Goal: Find specific page/section: Find specific page/section

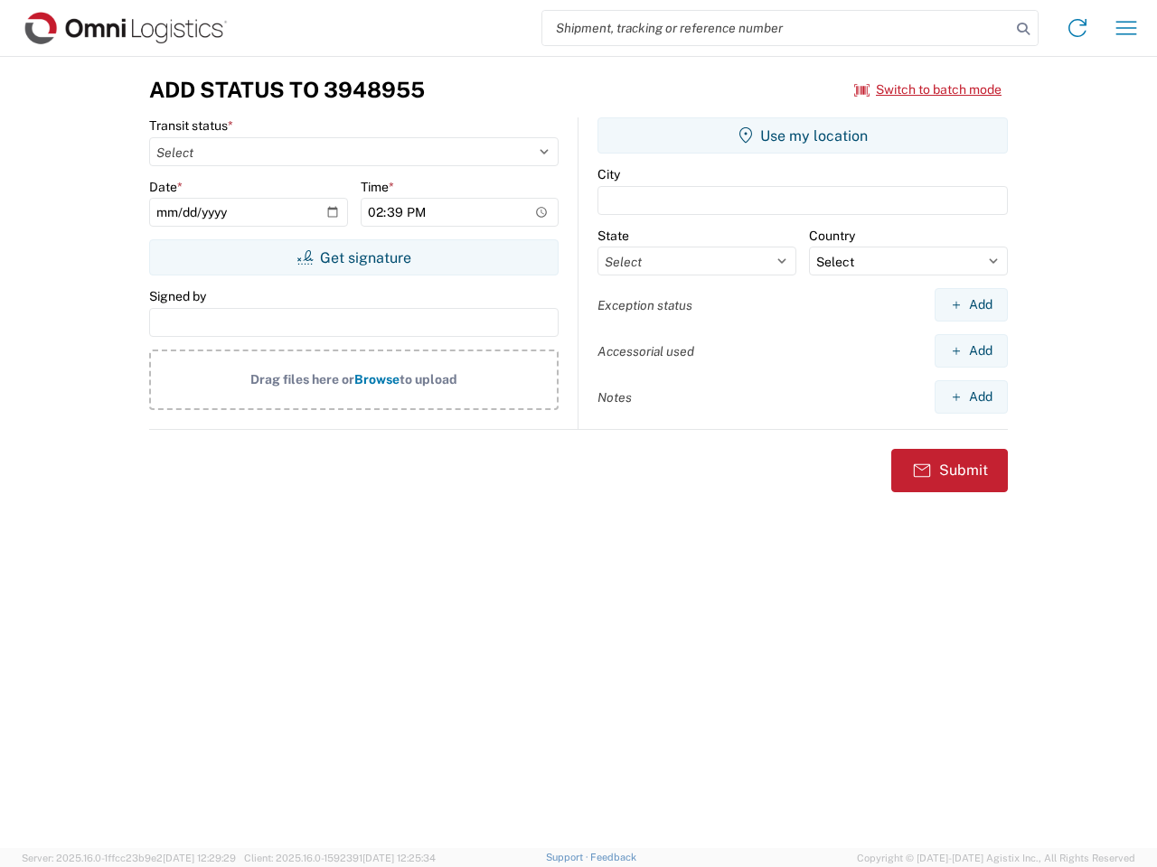
click at [776, 28] on input "search" at bounding box center [776, 28] width 468 height 34
click at [1023, 29] on icon at bounding box center [1022, 28] width 25 height 25
click at [1077, 28] on icon at bounding box center [1077, 28] width 29 height 29
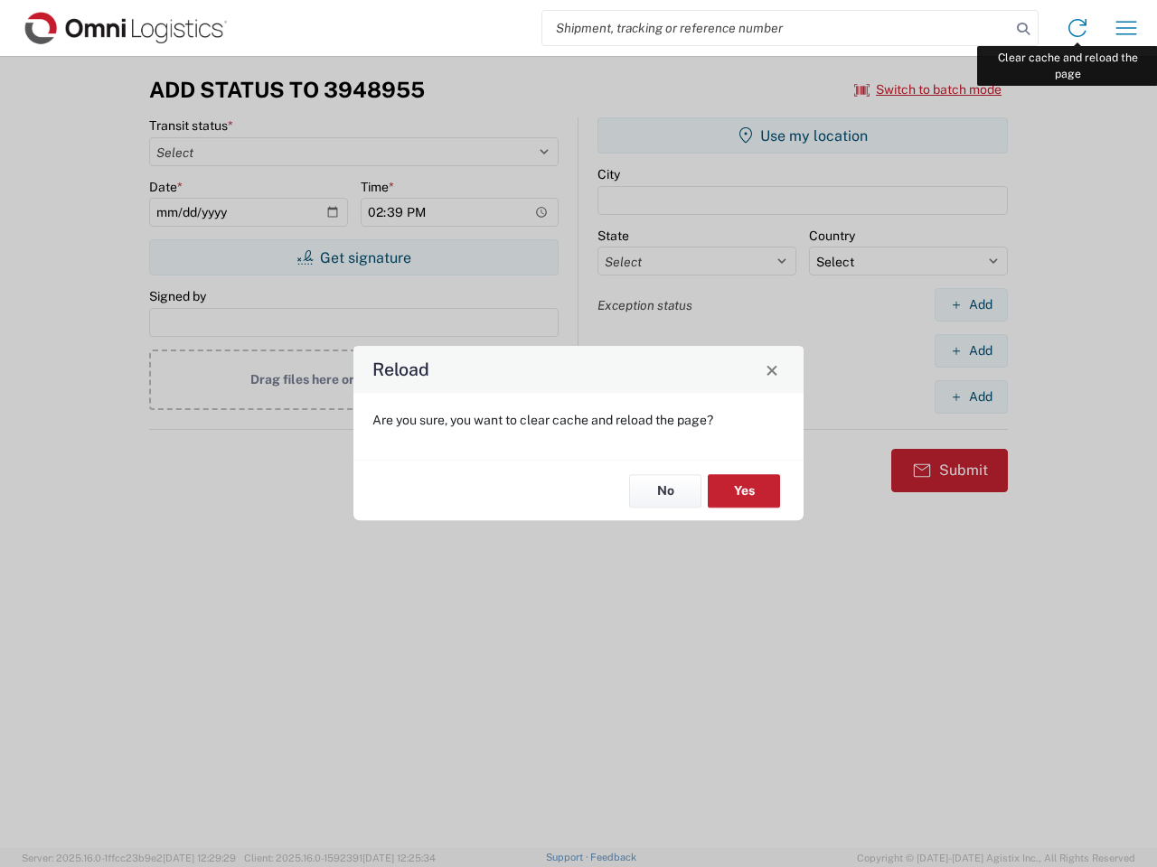
click at [1126, 28] on div "Reload Are you sure, you want to clear cache and reload the page? No Yes" at bounding box center [578, 433] width 1157 height 867
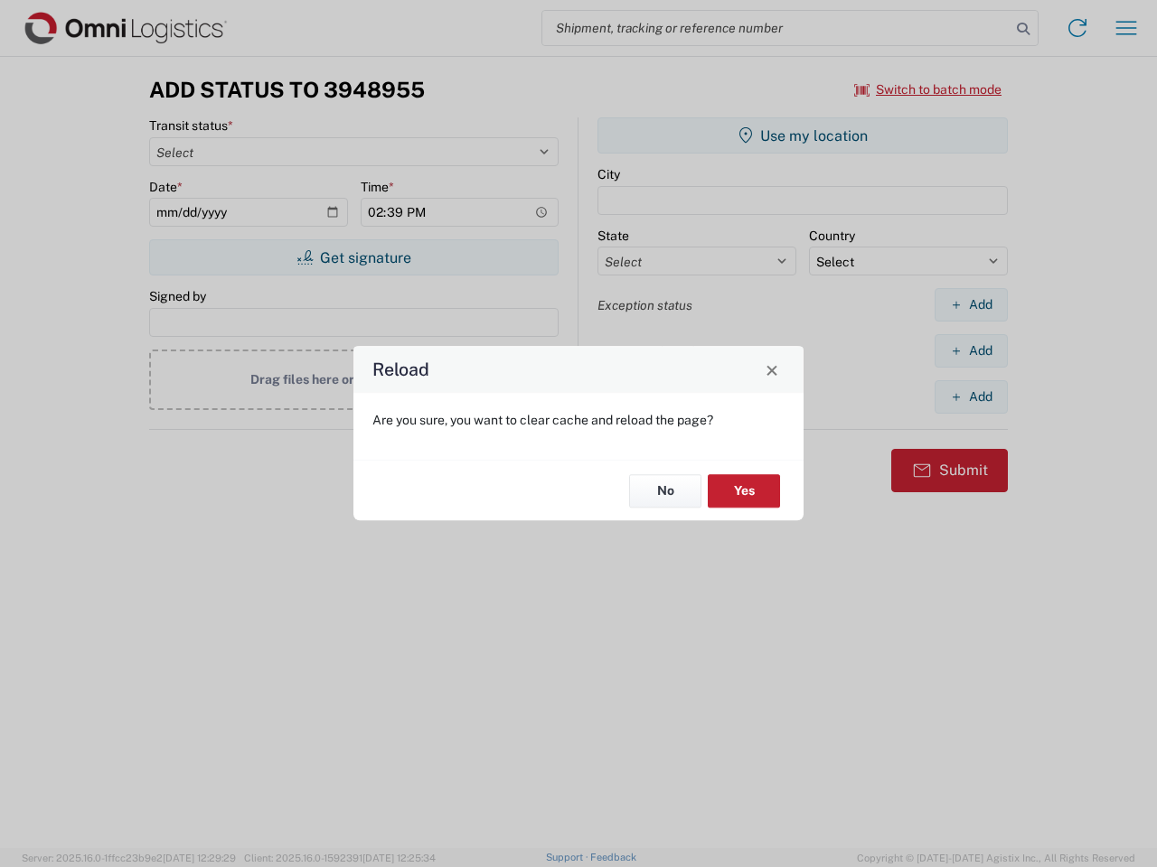
click at [928, 89] on div "Reload Are you sure, you want to clear cache and reload the page? No Yes" at bounding box center [578, 433] width 1157 height 867
click at [353, 258] on div "Reload Are you sure, you want to clear cache and reload the page? No Yes" at bounding box center [578, 433] width 1157 height 867
click at [802, 136] on div "Reload Are you sure, you want to clear cache and reload the page? No Yes" at bounding box center [578, 433] width 1157 height 867
click at [971, 305] on div "Reload Are you sure, you want to clear cache and reload the page? No Yes" at bounding box center [578, 433] width 1157 height 867
click at [971, 351] on div "Reload Are you sure, you want to clear cache and reload the page? No Yes" at bounding box center [578, 433] width 1157 height 867
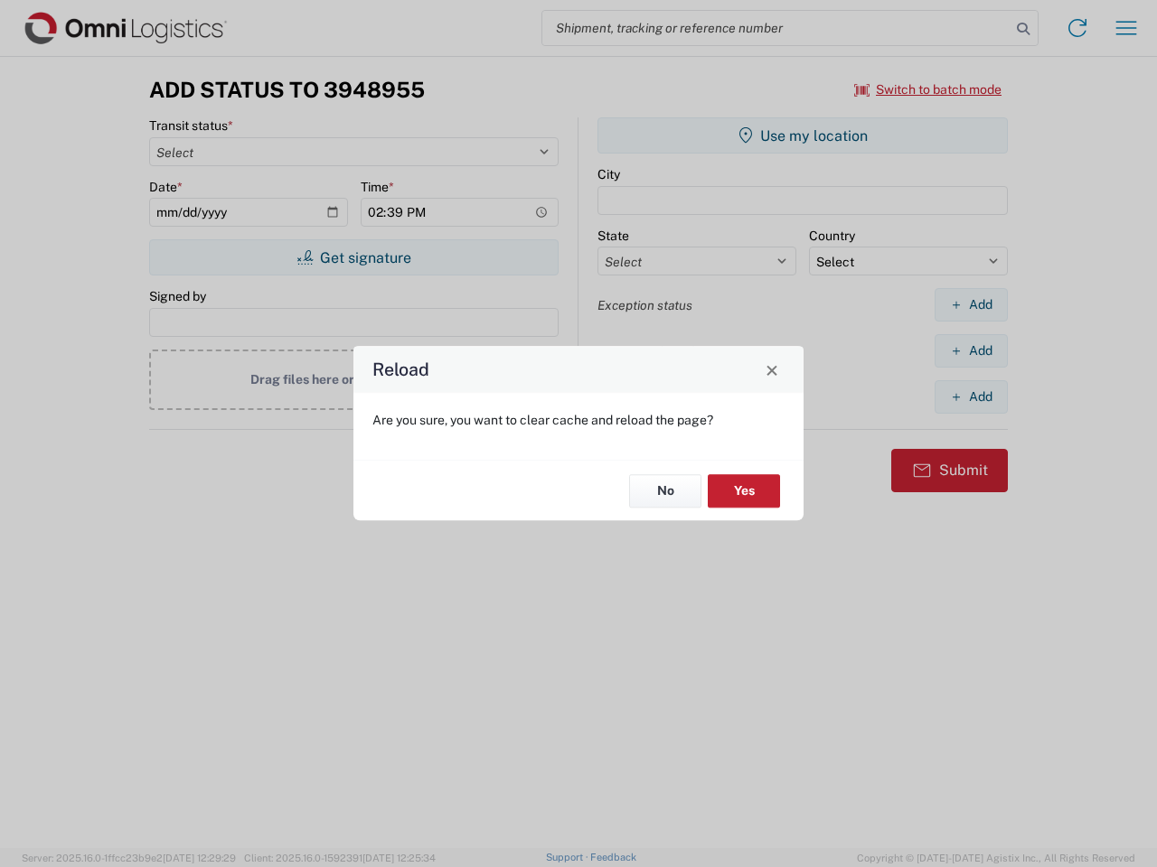
click at [971, 397] on div "Reload Are you sure, you want to clear cache and reload the page? No Yes" at bounding box center [578, 433] width 1157 height 867
